Goal: Check status: Check status

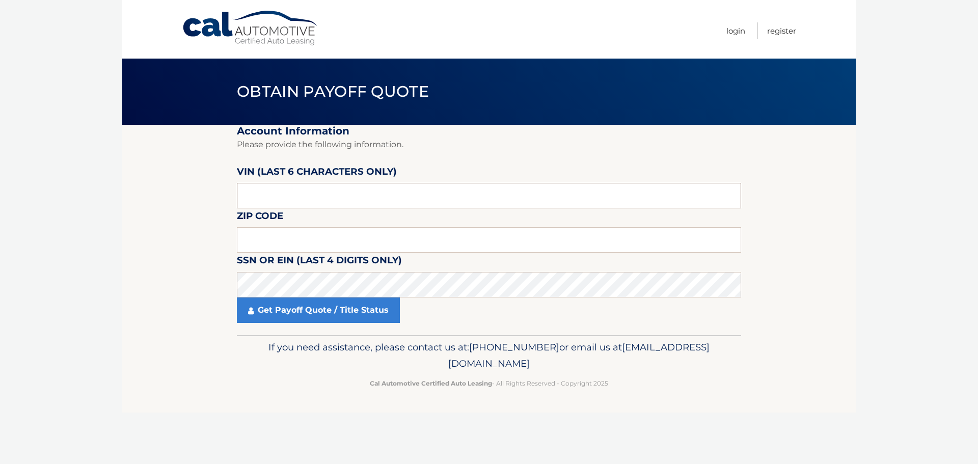
click at [308, 207] on input "text" at bounding box center [489, 195] width 504 height 25
type input "515061"
click at [258, 240] on input "text" at bounding box center [489, 239] width 504 height 25
type input "11940"
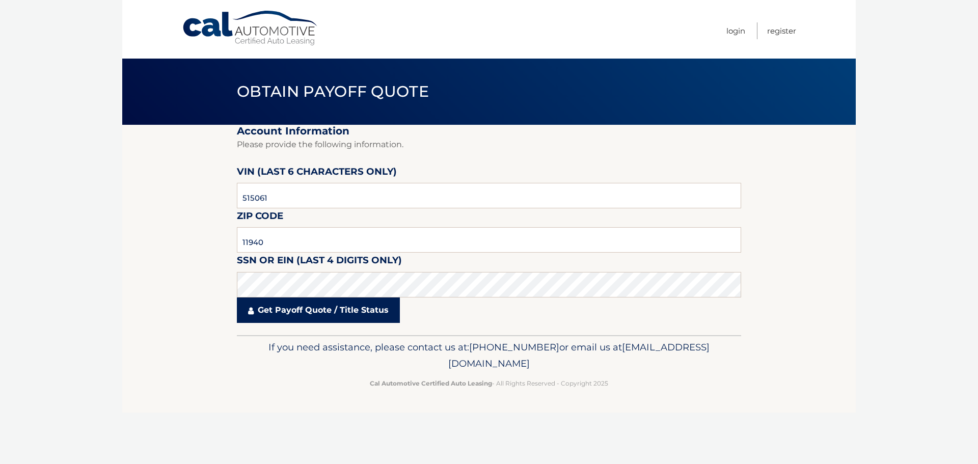
click at [326, 310] on link "Get Payoff Quote / Title Status" at bounding box center [318, 309] width 163 height 25
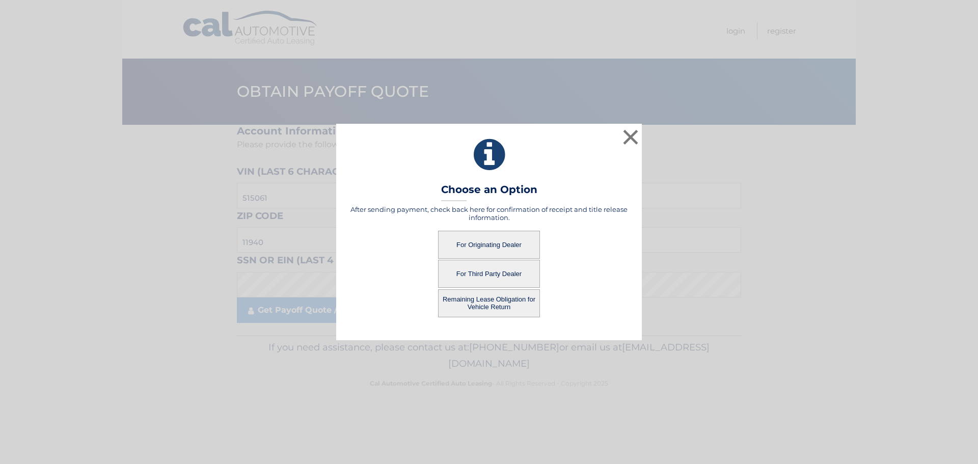
click at [484, 298] on button "Remaining Lease Obligation for Vehicle Return" at bounding box center [489, 303] width 102 height 28
click at [487, 300] on button "Remaining Lease Obligation for Vehicle Return" at bounding box center [489, 303] width 102 height 28
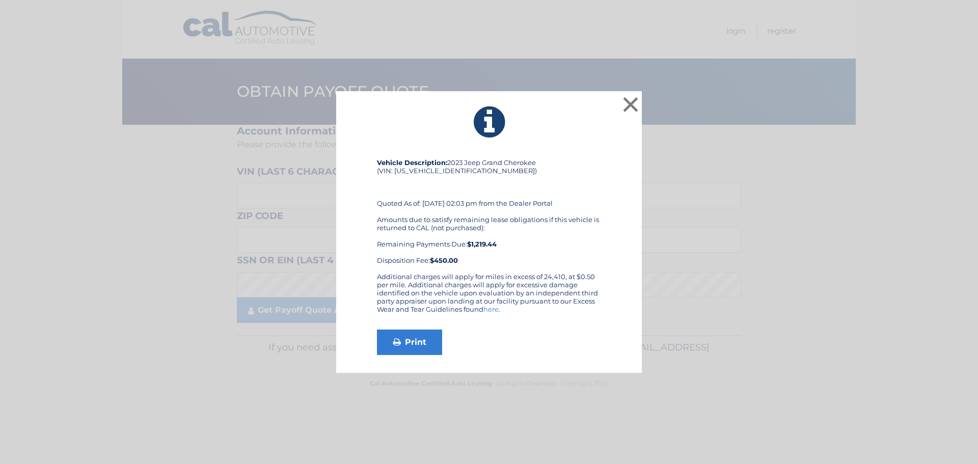
drag, startPoint x: 463, startPoint y: 246, endPoint x: 511, endPoint y: 246, distance: 47.4
click at [511, 246] on div "Amounts due to satisfy remaining lease obligations if this vehicle is returned …" at bounding box center [489, 239] width 224 height 49
click at [527, 261] on div "Amounts due to satisfy remaining lease obligations if this vehicle is returned …" at bounding box center [489, 239] width 224 height 49
click at [414, 344] on link "Print" at bounding box center [409, 341] width 65 height 25
click at [631, 97] on button "×" at bounding box center [630, 104] width 20 height 20
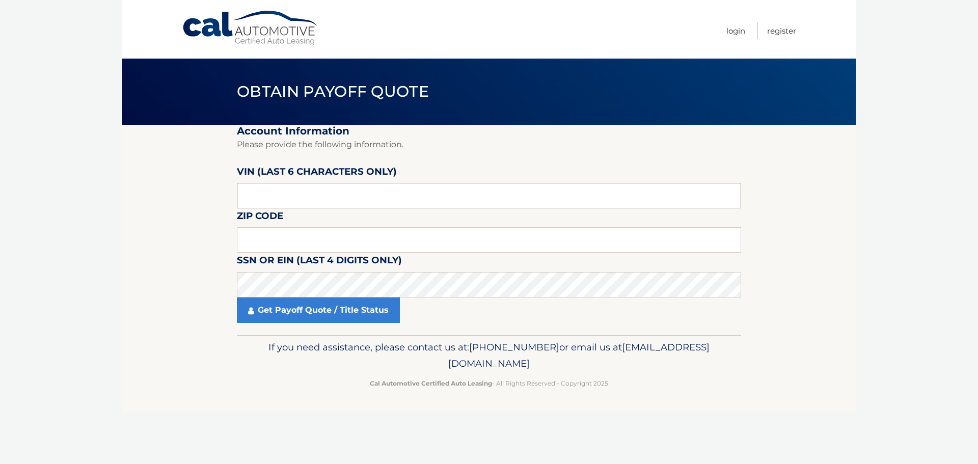
click at [291, 202] on input "text" at bounding box center [489, 195] width 504 height 25
type input "515061"
click at [281, 244] on input "text" at bounding box center [489, 239] width 504 height 25
type input "11940"
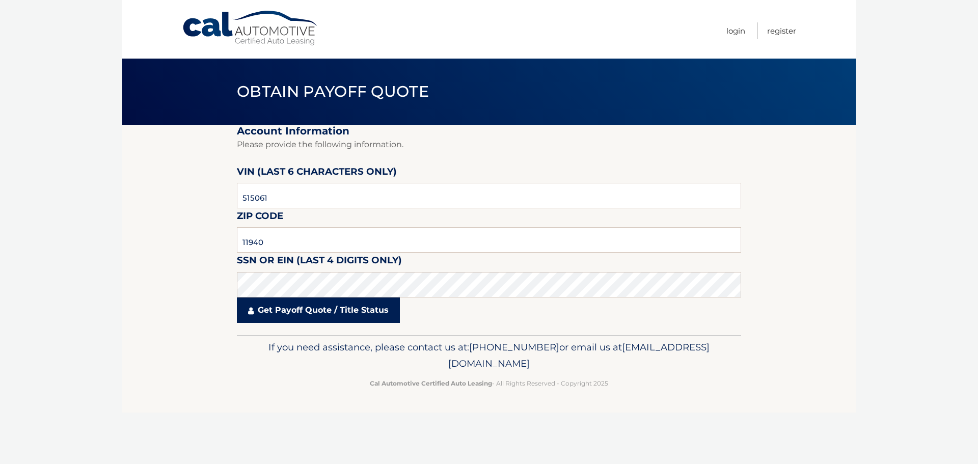
click at [272, 308] on link "Get Payoff Quote / Title Status" at bounding box center [318, 309] width 163 height 25
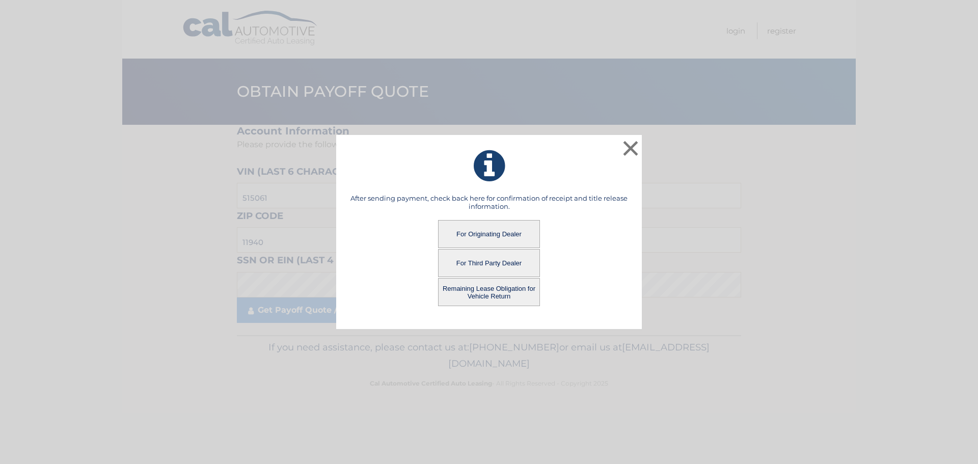
click at [488, 256] on button "For Third Party Dealer" at bounding box center [489, 263] width 102 height 28
click at [491, 264] on button "For Third Party Dealer" at bounding box center [489, 263] width 102 height 28
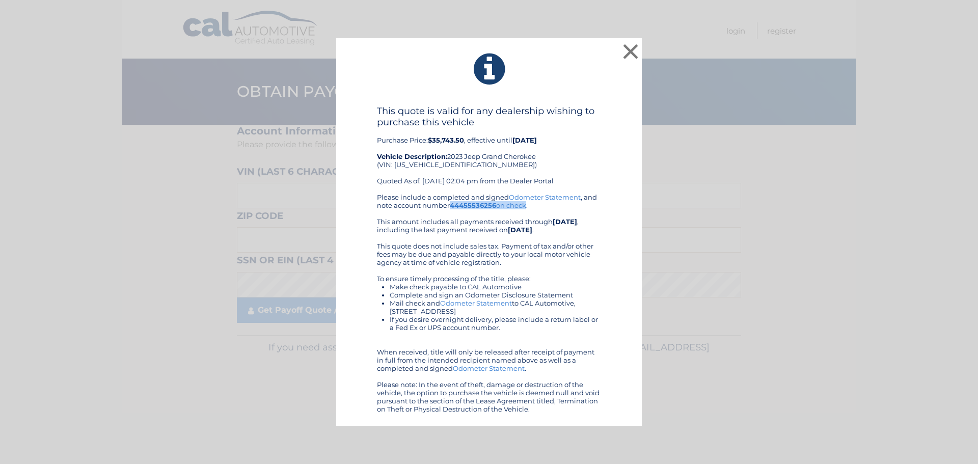
drag, startPoint x: 449, startPoint y: 207, endPoint x: 525, endPoint y: 208, distance: 75.9
click at [525, 208] on div "Please include a completed and signed Odometer Statement , and note account num…" at bounding box center [489, 303] width 224 height 220
click at [450, 210] on div "Please include a completed and signed Odometer Statement , and note account num…" at bounding box center [489, 303] width 224 height 220
drag, startPoint x: 454, startPoint y: 140, endPoint x: 542, endPoint y: 140, distance: 88.6
click at [533, 140] on div "This quote is valid for any dealership wishing to purchase this vehicle Purchas…" at bounding box center [489, 149] width 224 height 88
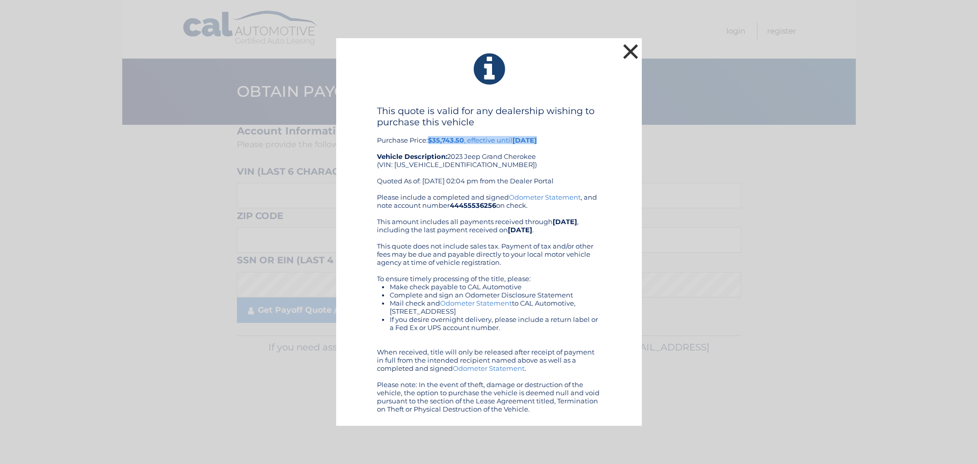
click at [630, 51] on button "×" at bounding box center [630, 51] width 20 height 20
